Goal: Transaction & Acquisition: Obtain resource

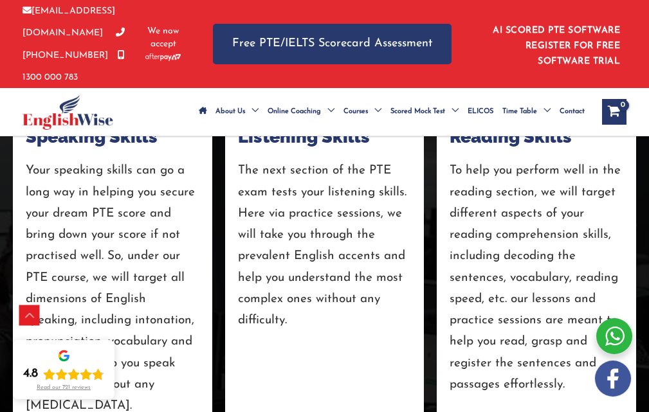
scroll to position [2960, 0]
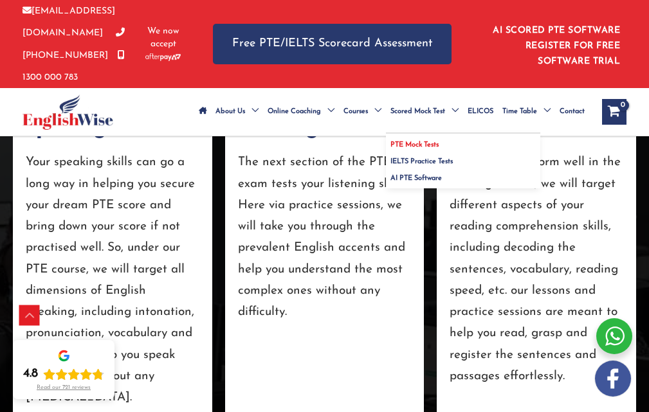
click at [430, 142] on span "PTE Mock Tests" at bounding box center [415, 145] width 48 height 7
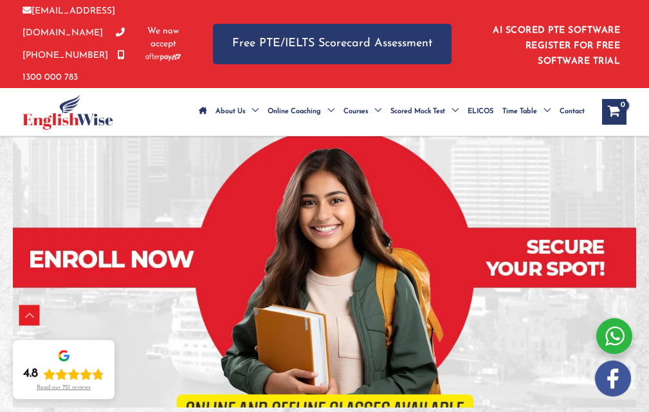
scroll to position [257, 0]
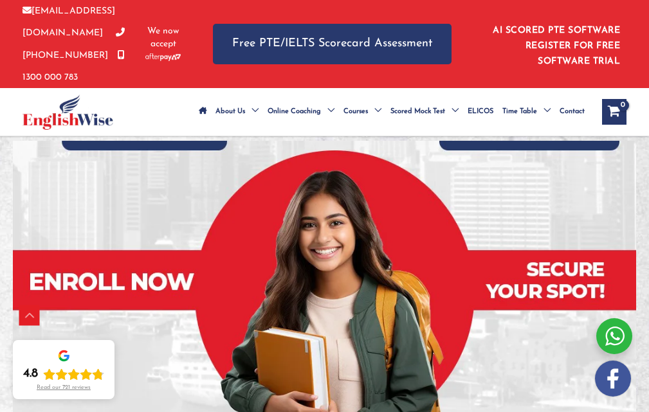
click at [232, 119] on button "Get PTE Software Trial" at bounding box center [318, 100] width 172 height 38
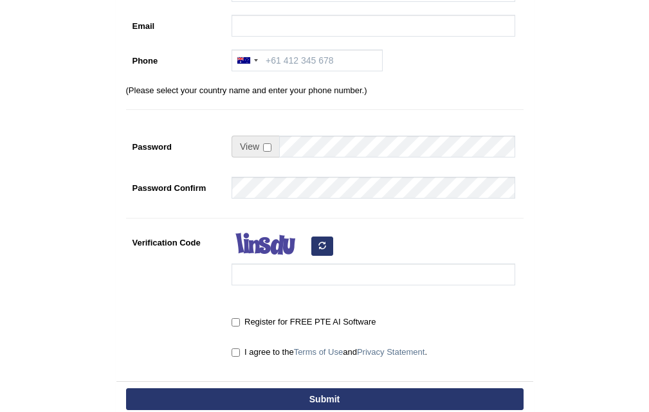
scroll to position [85, 0]
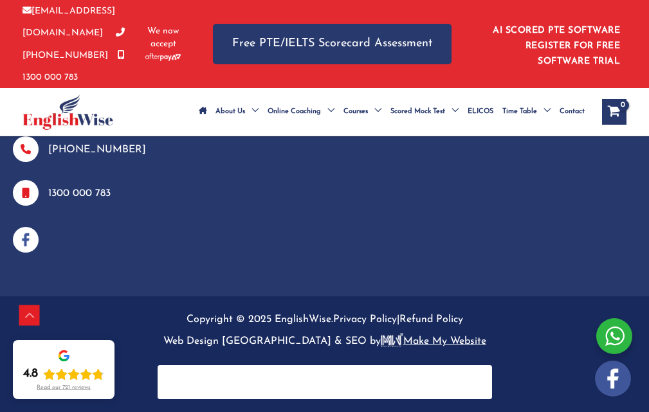
scroll to position [1545, 0]
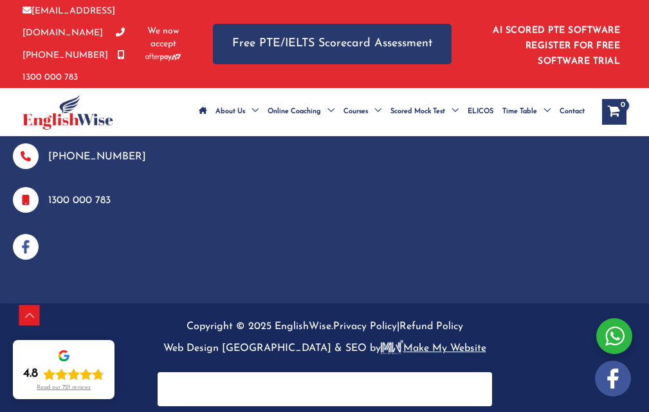
click at [60, 353] on icon at bounding box center [63, 353] width 9 height 5
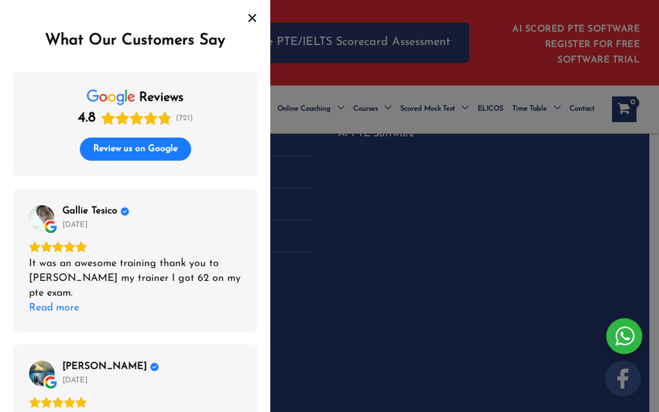
click at [248, 15] on icon "Close" at bounding box center [252, 18] width 10 height 10
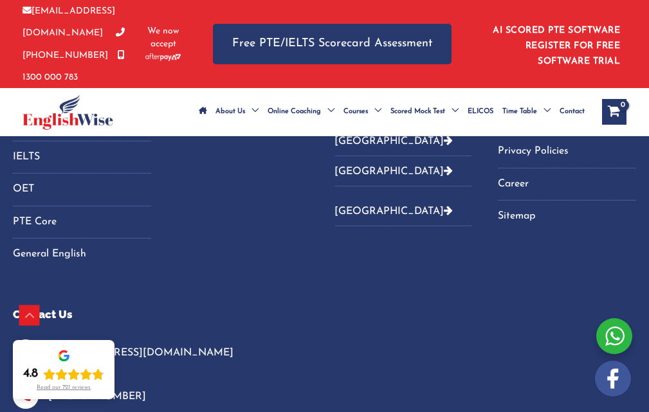
scroll to position [836, 0]
